Goal: Information Seeking & Learning: Learn about a topic

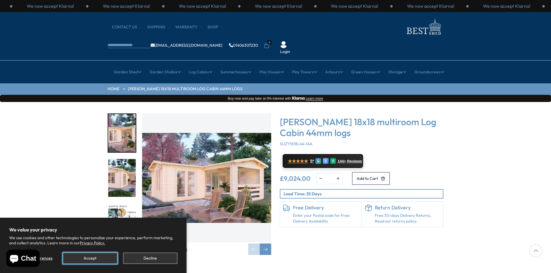
click at [99, 261] on button "Accept" at bounding box center [90, 258] width 54 height 11
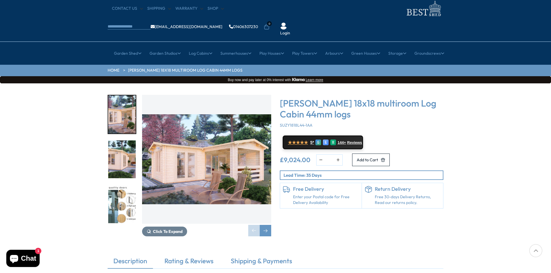
scroll to position [29, 0]
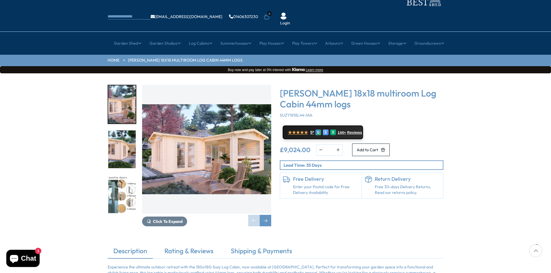
click at [188, 142] on img "1 / 7" at bounding box center [206, 149] width 129 height 129
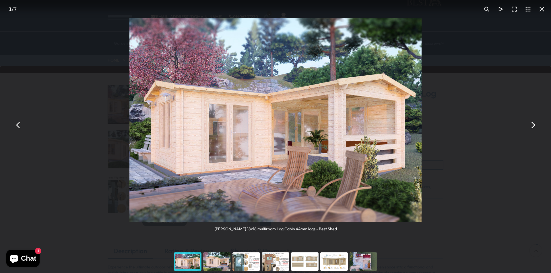
click at [532, 124] on button "You can close this modal content with the ESC key" at bounding box center [532, 125] width 14 height 14
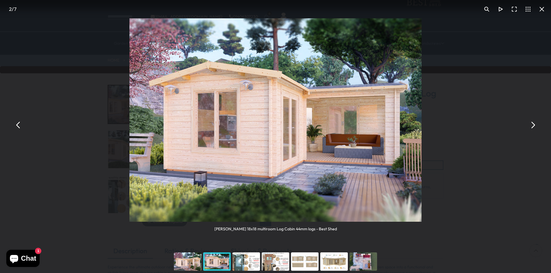
click at [532, 124] on button "You can close this modal content with the ESC key" at bounding box center [532, 125] width 14 height 14
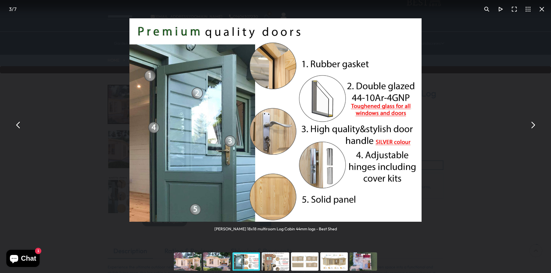
click at [532, 124] on button "You can close this modal content with the ESC key" at bounding box center [532, 125] width 14 height 14
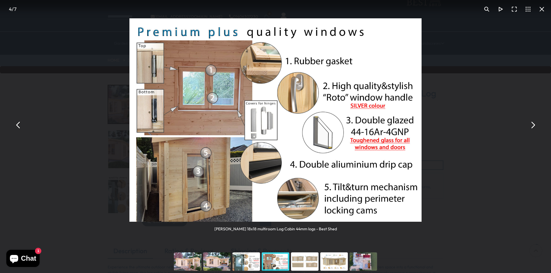
click at [529, 124] on button "You can close this modal content with the ESC key" at bounding box center [532, 125] width 14 height 14
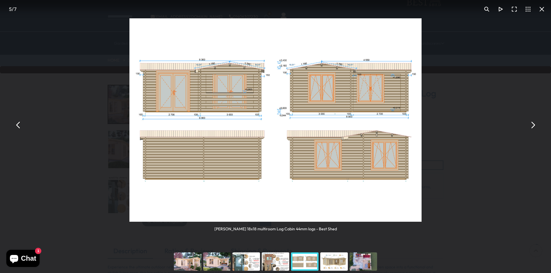
click at [528, 124] on button "You can close this modal content with the ESC key" at bounding box center [532, 125] width 14 height 14
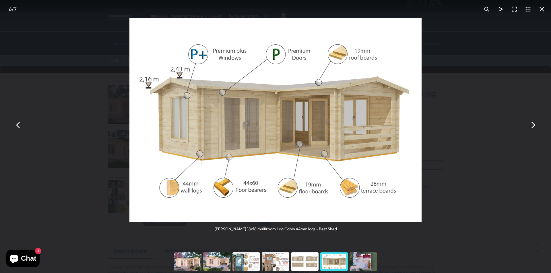
click at [522, 124] on div "[PERSON_NAME] 18x18 multiroom Log Cabin 44mm logs - Best Shed" at bounding box center [275, 125] width 551 height 250
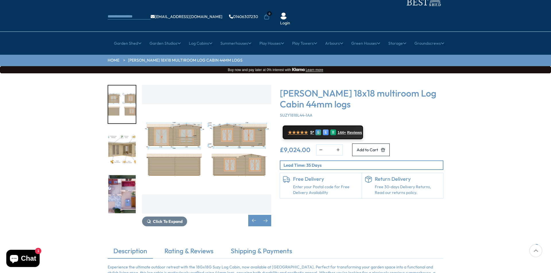
click at [124, 180] on img "7 / 7" at bounding box center [122, 194] width 28 height 38
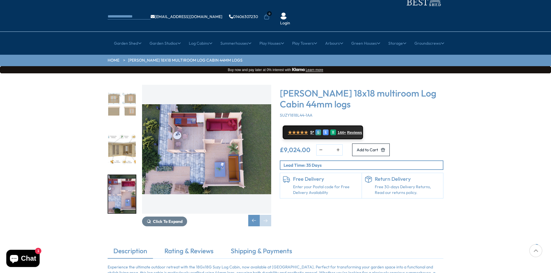
click at [214, 138] on img "7 / 7" at bounding box center [206, 149] width 129 height 129
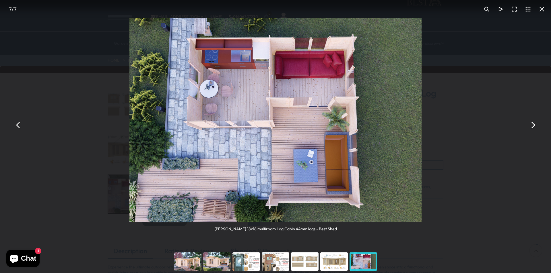
click at [18, 128] on button "You can close this modal content with the ESC key" at bounding box center [18, 125] width 14 height 14
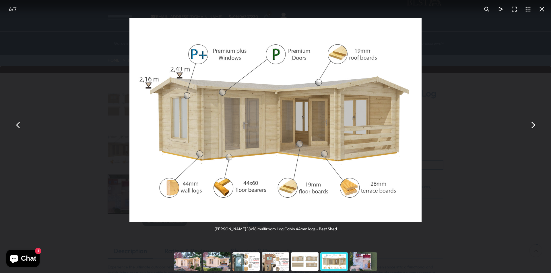
click at [532, 127] on button "You can close this modal content with the ESC key" at bounding box center [532, 125] width 14 height 14
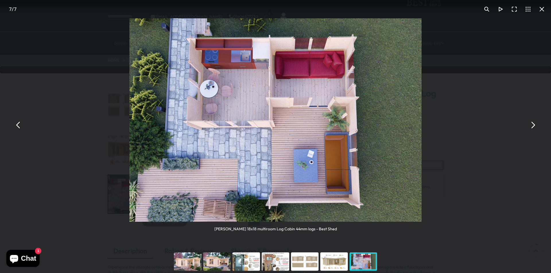
click at [246, 263] on div "You can close this modal content with the ESC key" at bounding box center [245, 261] width 29 height 23
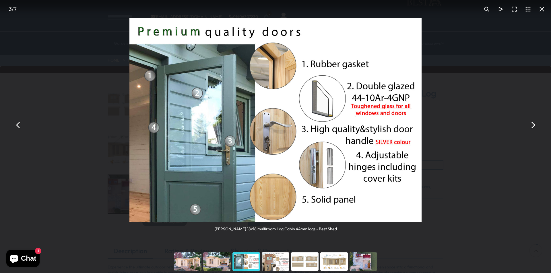
click at [273, 267] on div "You can close this modal content with the ESC key" at bounding box center [275, 261] width 29 height 23
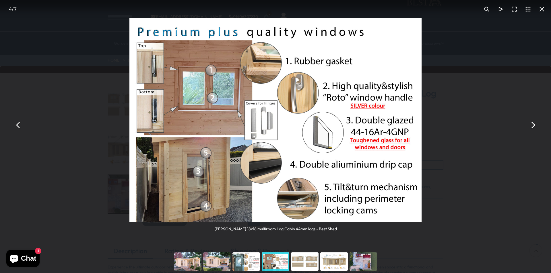
click at [305, 264] on div "You can close this modal content with the ESC key" at bounding box center [304, 261] width 29 height 23
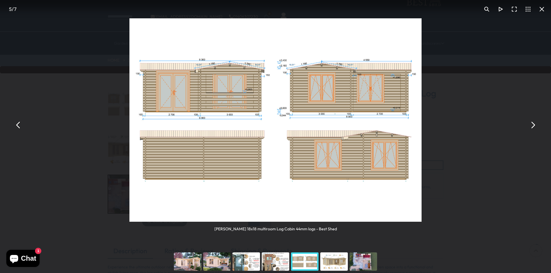
click at [328, 261] on div "You can close this modal content with the ESC key" at bounding box center [333, 261] width 29 height 23
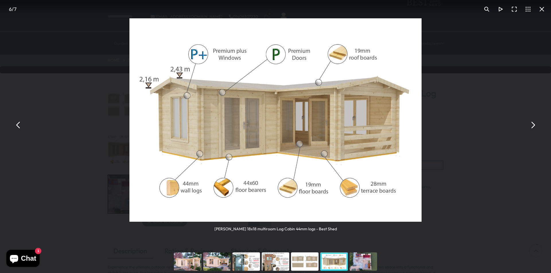
click at [361, 265] on div "You can close this modal content with the ESC key" at bounding box center [363, 261] width 29 height 23
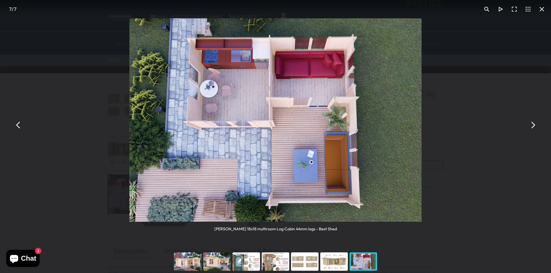
click at [534, 128] on button "You can close this modal content with the ESC key" at bounding box center [532, 125] width 14 height 14
